Goal: Information Seeking & Learning: Learn about a topic

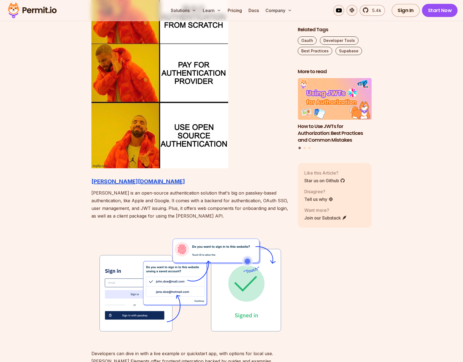
scroll to position [527, 0]
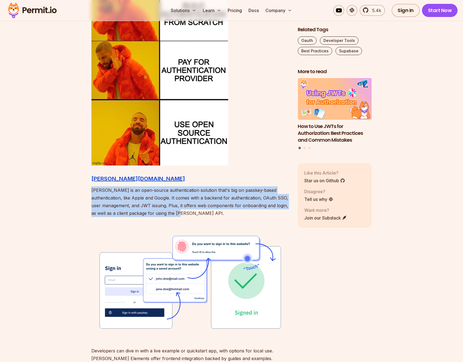
drag, startPoint x: 90, startPoint y: 186, endPoint x: 209, endPoint y: 211, distance: 121.3
click at [209, 211] on p "[PERSON_NAME] is an open-source authentication solution that's big on passkey-b…" at bounding box center [190, 201] width 198 height 31
drag, startPoint x: 220, startPoint y: 212, endPoint x: 81, endPoint y: 190, distance: 140.5
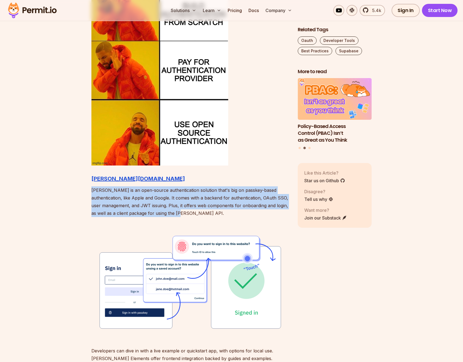
drag, startPoint x: 83, startPoint y: 188, endPoint x: 250, endPoint y: 212, distance: 168.5
click at [187, 215] on p "[PERSON_NAME] is an open-source authentication solution that's big on passkey-b…" at bounding box center [190, 201] width 198 height 31
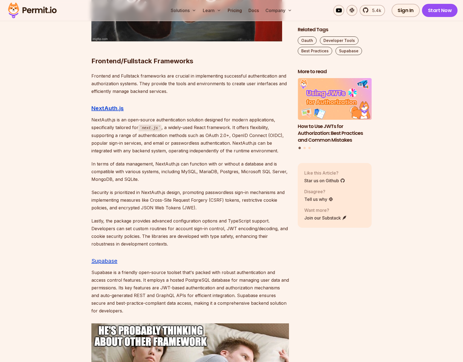
scroll to position [2059, 0]
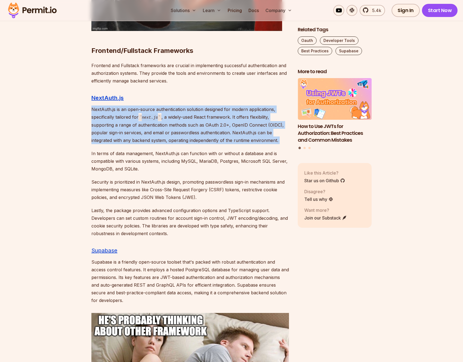
drag, startPoint x: 87, startPoint y: 101, endPoint x: 218, endPoint y: 137, distance: 135.6
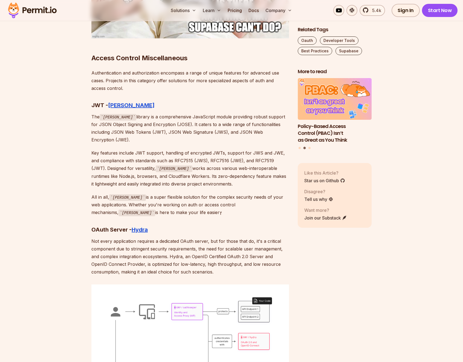
scroll to position [2428, 0]
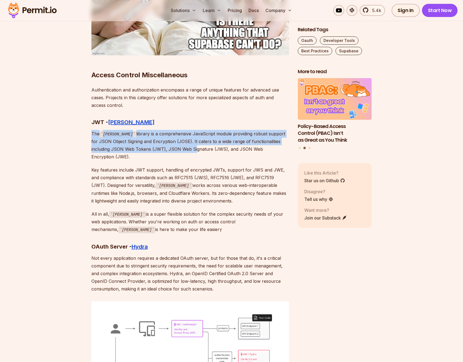
drag, startPoint x: 88, startPoint y: 124, endPoint x: 173, endPoint y: 140, distance: 86.8
click at [173, 140] on p "The [PERSON_NAME] library is a comprehensive JavaScript module providing robust…" at bounding box center [190, 145] width 198 height 31
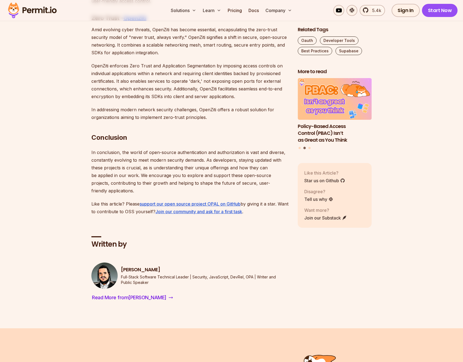
scroll to position [3067, 0]
